Goal: Book appointment/travel/reservation

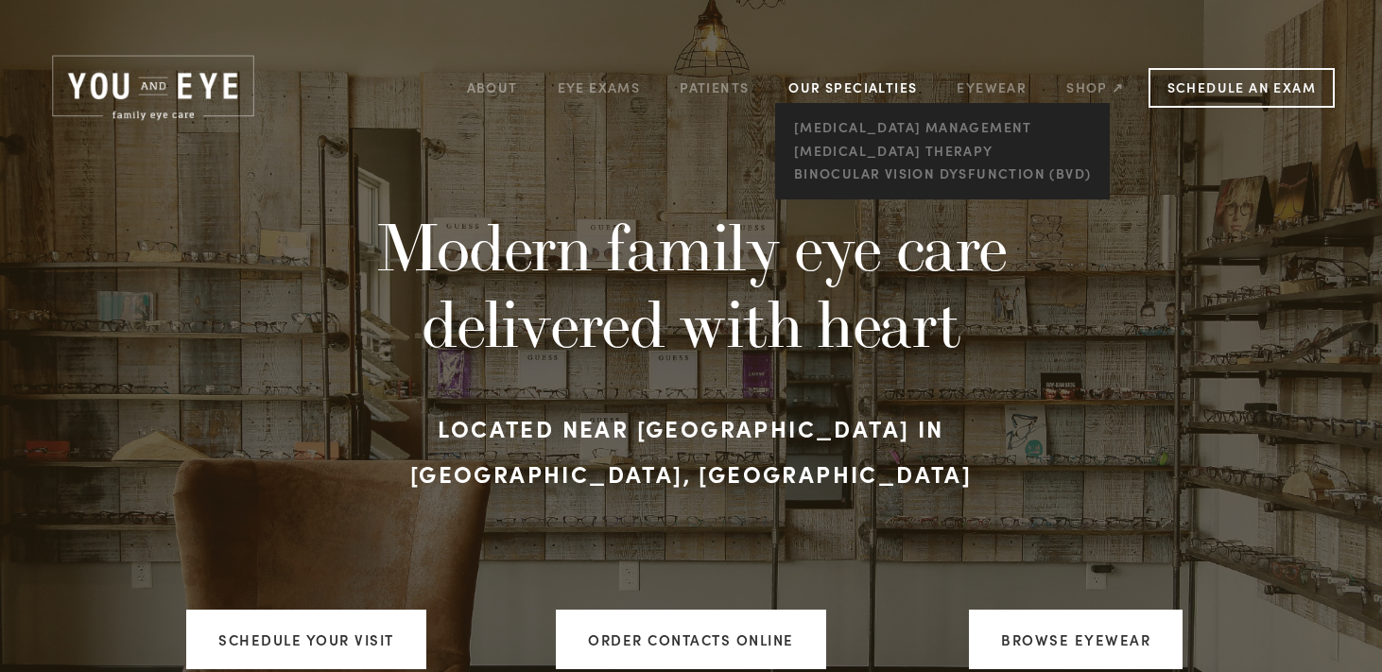
click at [855, 88] on link "Our Specialties" at bounding box center [853, 87] width 129 height 18
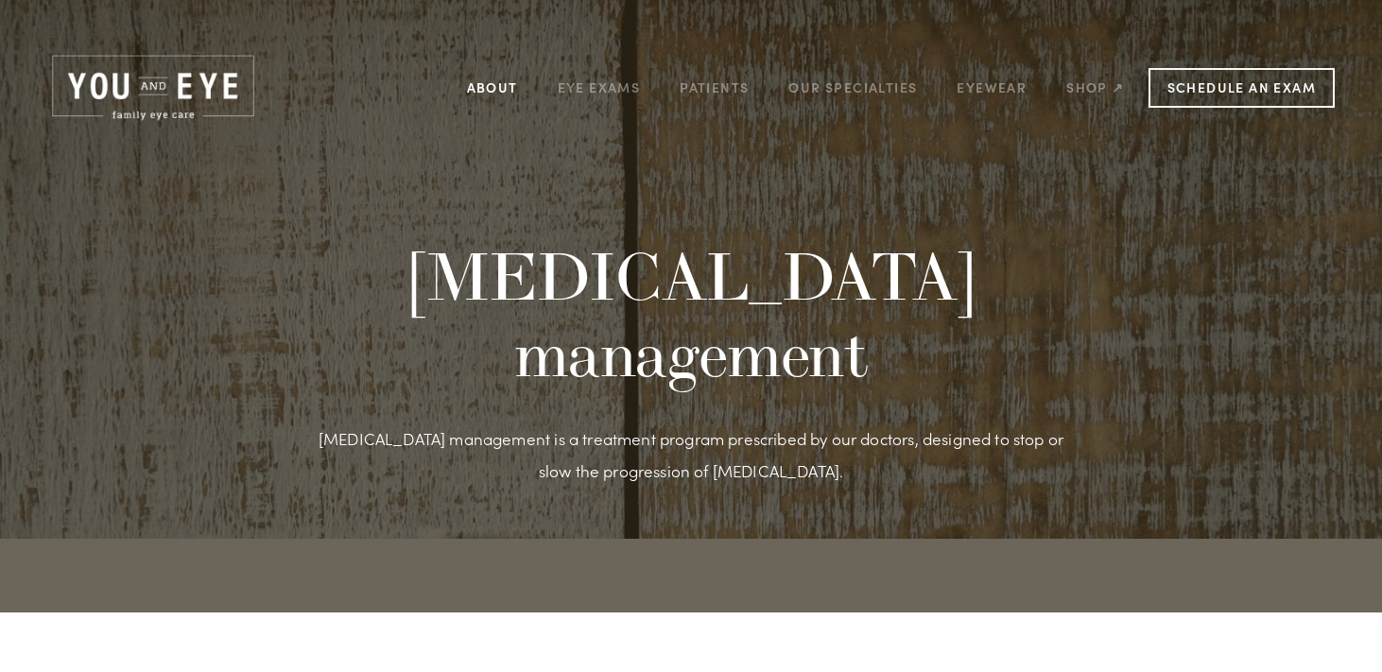
click at [487, 87] on link "About" at bounding box center [492, 87] width 51 height 29
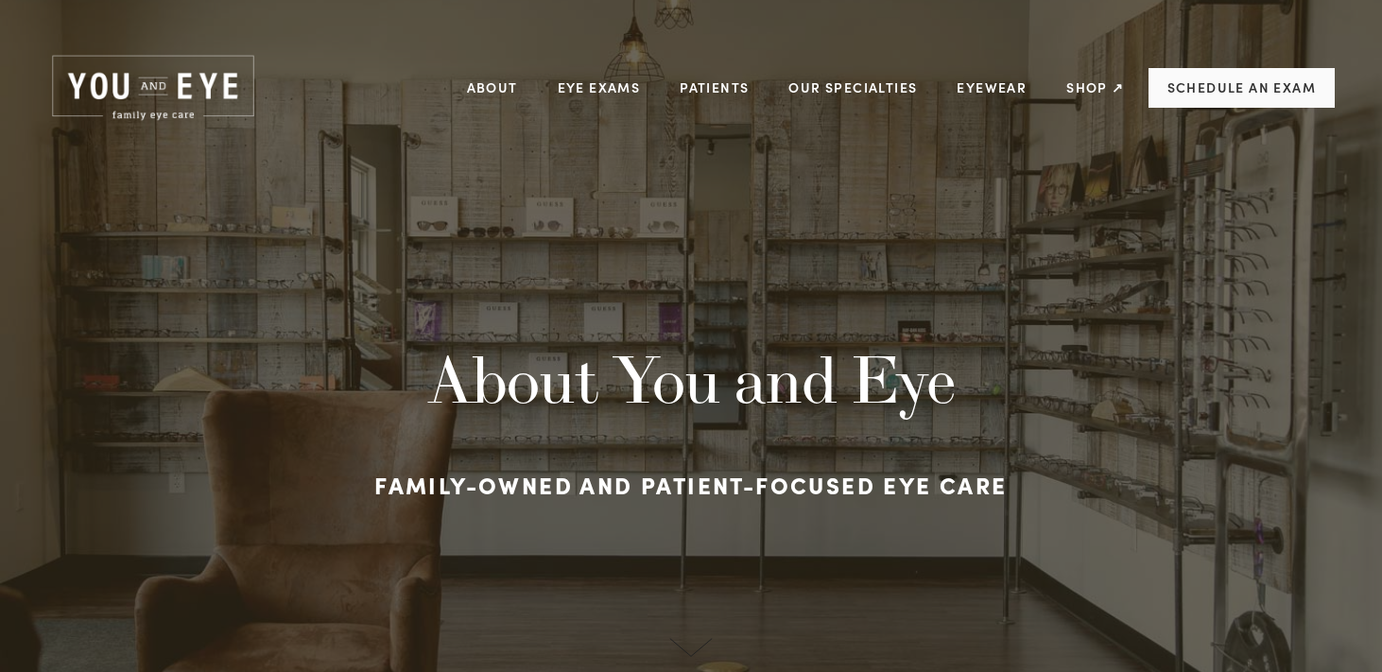
click at [1193, 77] on link "Schedule an Exam" at bounding box center [1242, 88] width 186 height 40
